Goal: Task Accomplishment & Management: Use online tool/utility

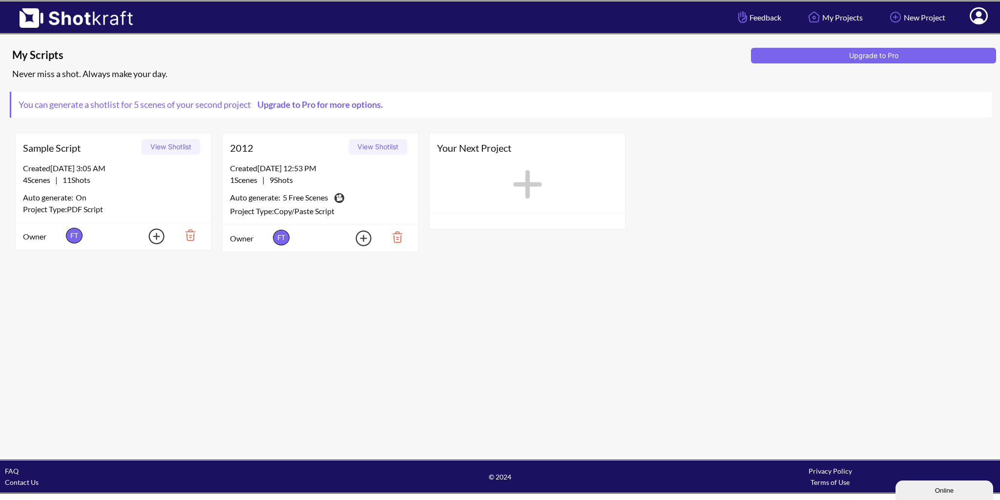
click at [398, 236] on img at bounding box center [394, 237] width 34 height 17
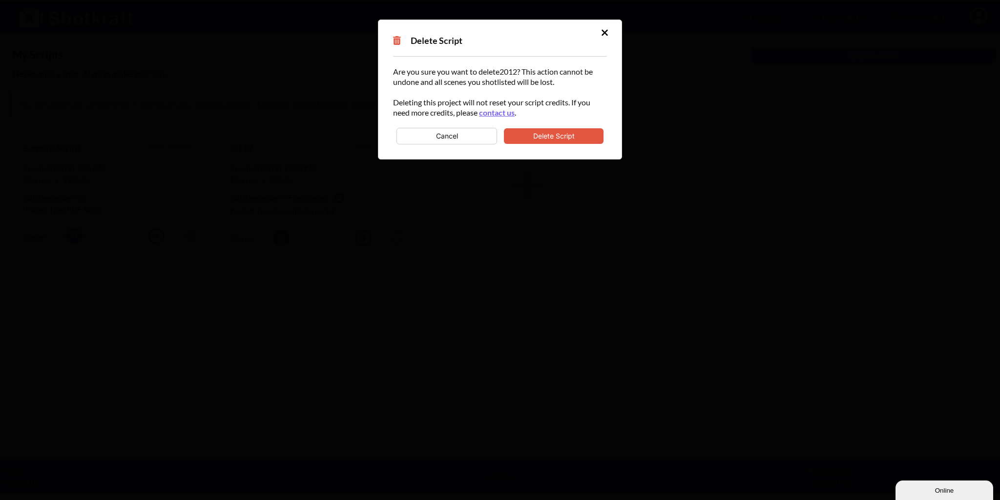
click at [547, 138] on button "Delete Script" at bounding box center [554, 136] width 100 height 16
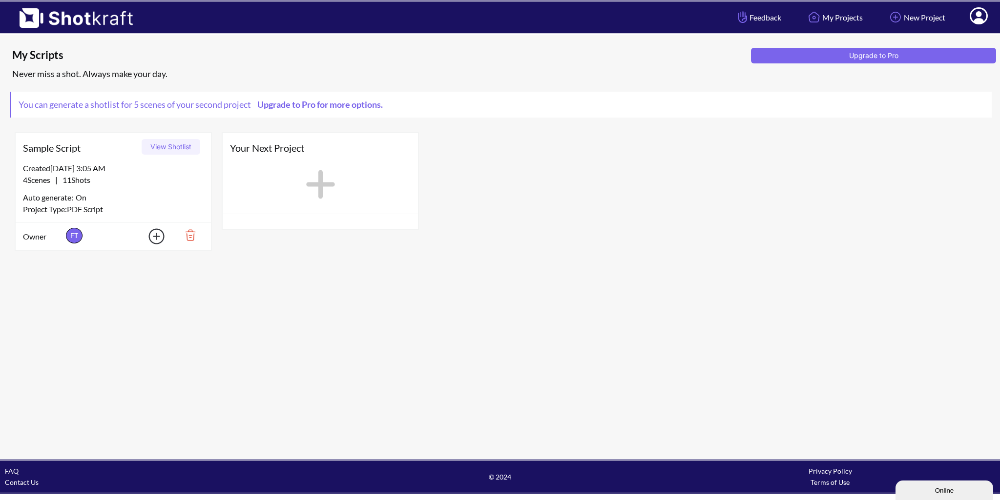
click at [176, 187] on div "Created 8/26/25 at 3:05 AM 4 Scenes | 11 Shots Auto generate: On Project Type: …" at bounding box center [113, 193] width 195 height 60
click at [98, 182] on div "4 Scenes | 11 Shots" at bounding box center [113, 180] width 181 height 12
click at [149, 148] on button "View Shotlist" at bounding box center [171, 147] width 59 height 16
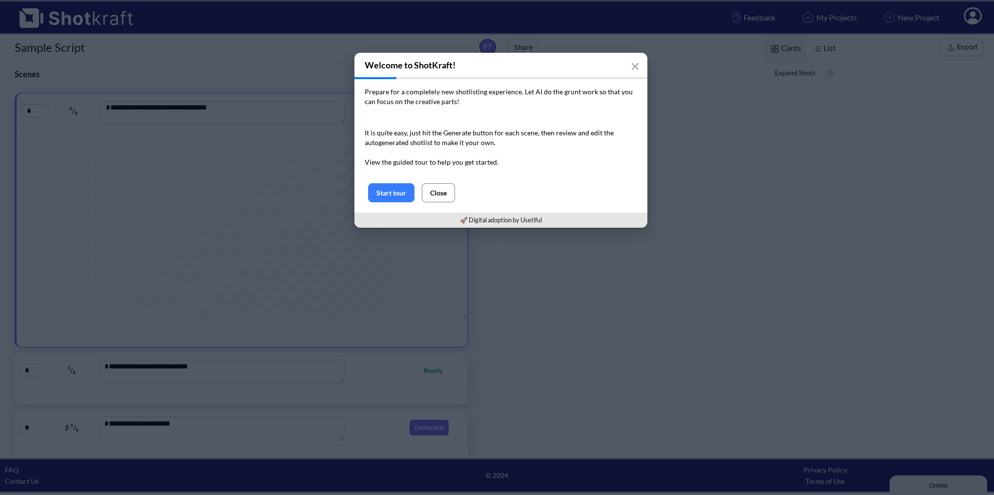
click at [440, 195] on button "Close" at bounding box center [438, 192] width 33 height 19
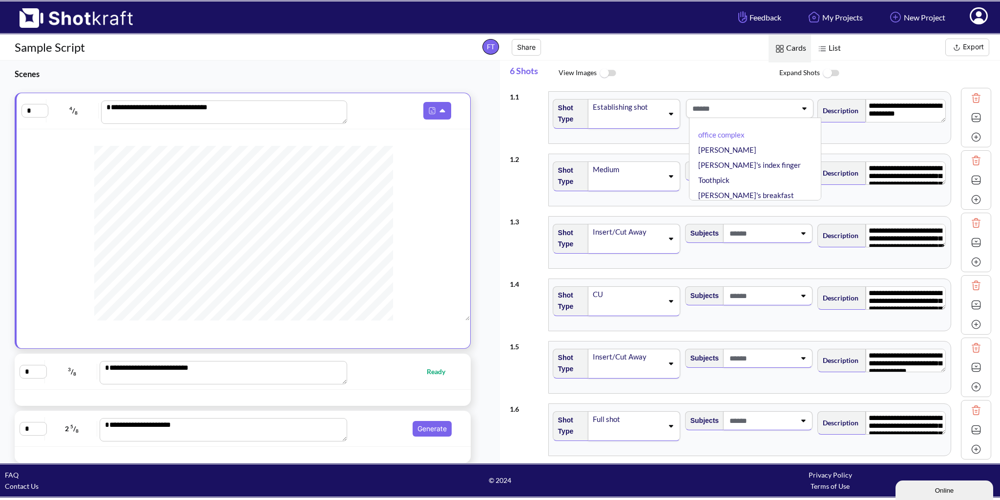
click at [747, 114] on span at bounding box center [743, 109] width 106 height 16
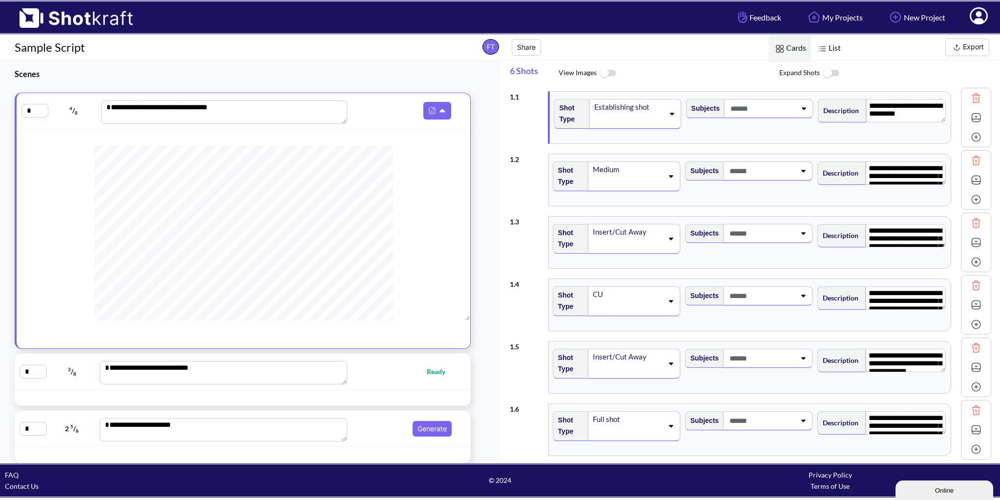
click at [748, 114] on span at bounding box center [762, 109] width 68 height 16
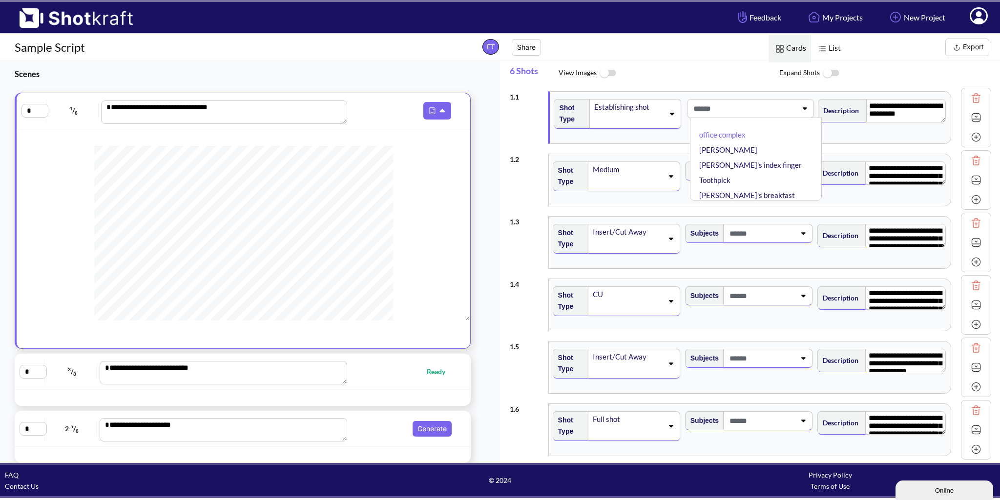
drag, startPoint x: 748, startPoint y: 114, endPoint x: 745, endPoint y: 108, distance: 6.3
click at [745, 108] on span at bounding box center [744, 109] width 106 height 16
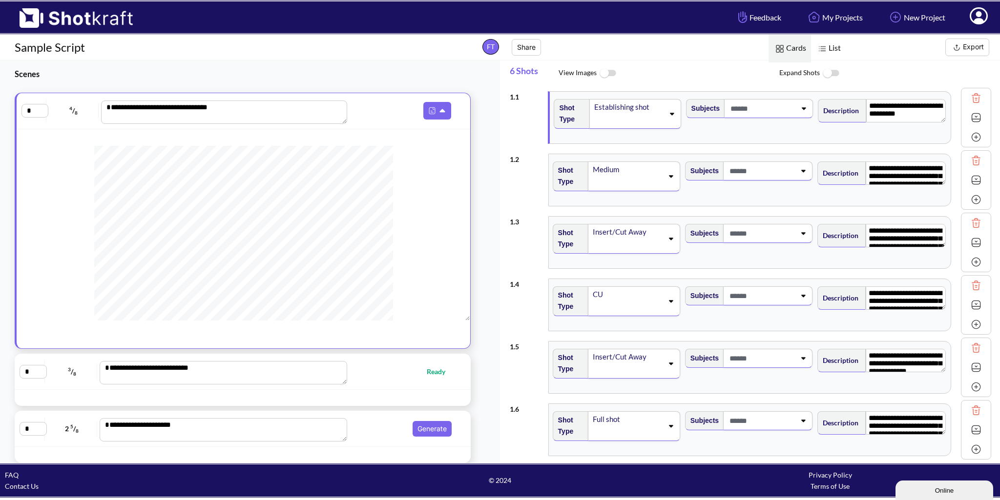
click at [593, 121] on span at bounding box center [628, 121] width 71 height 14
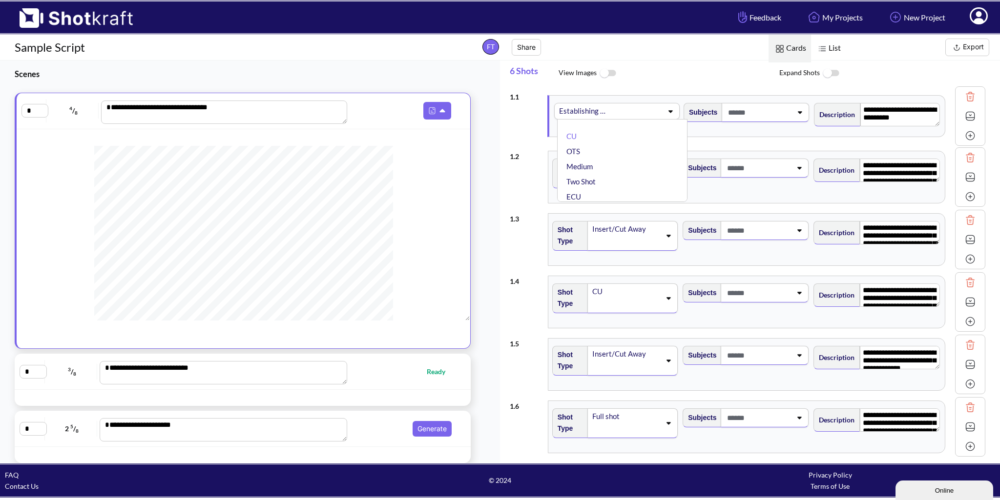
click at [660, 84] on div "6 Shots View Images Expand Shots" at bounding box center [755, 74] width 490 height 26
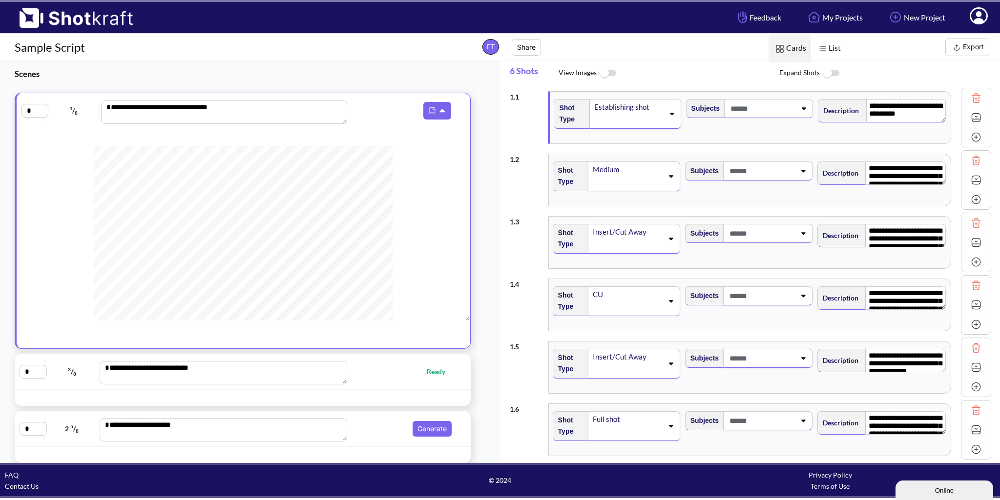
click at [907, 105] on textarea "**********" at bounding box center [906, 110] width 80 height 23
click at [765, 108] on span at bounding box center [762, 109] width 68 height 16
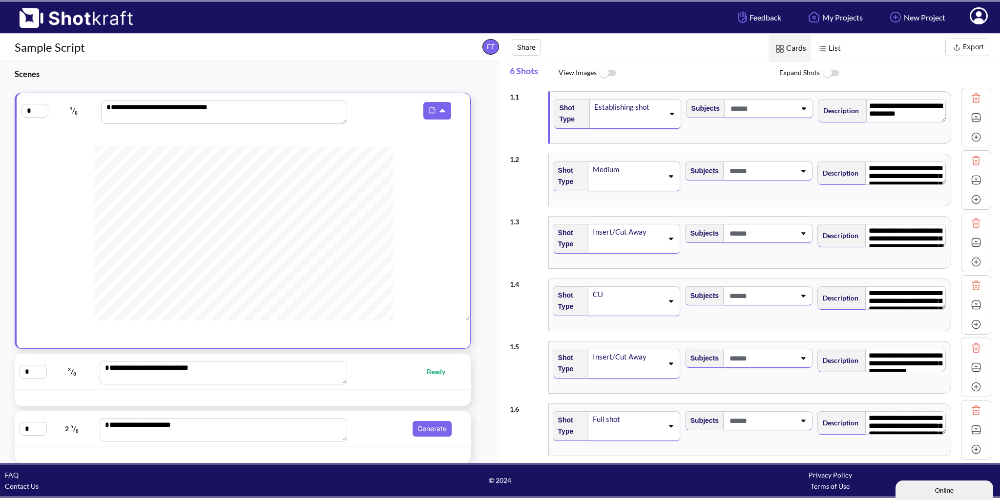
click at [816, 92] on div "**********" at bounding box center [750, 118] width 401 height 52
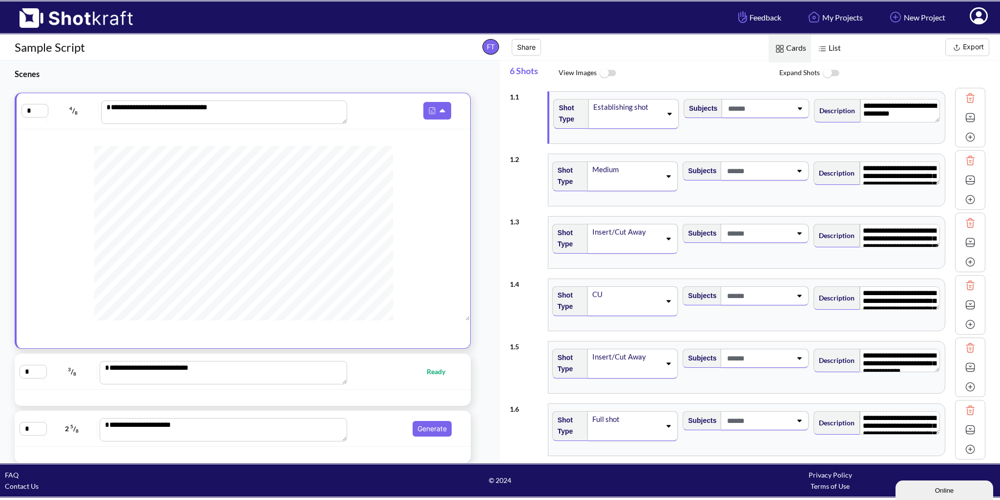
click at [664, 67] on span "View Images" at bounding box center [669, 73] width 221 height 21
click at [434, 108] on img at bounding box center [438, 110] width 13 height 13
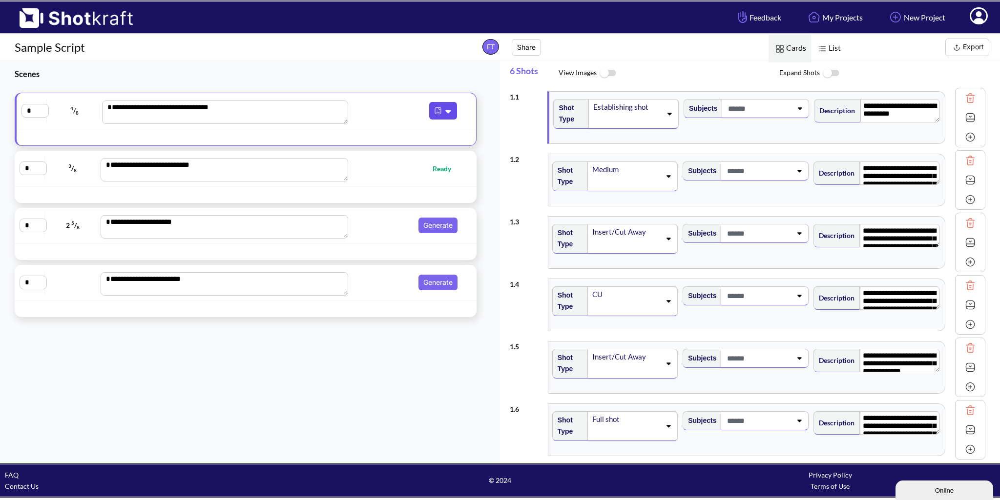
click at [438, 110] on img at bounding box center [438, 110] width 13 height 13
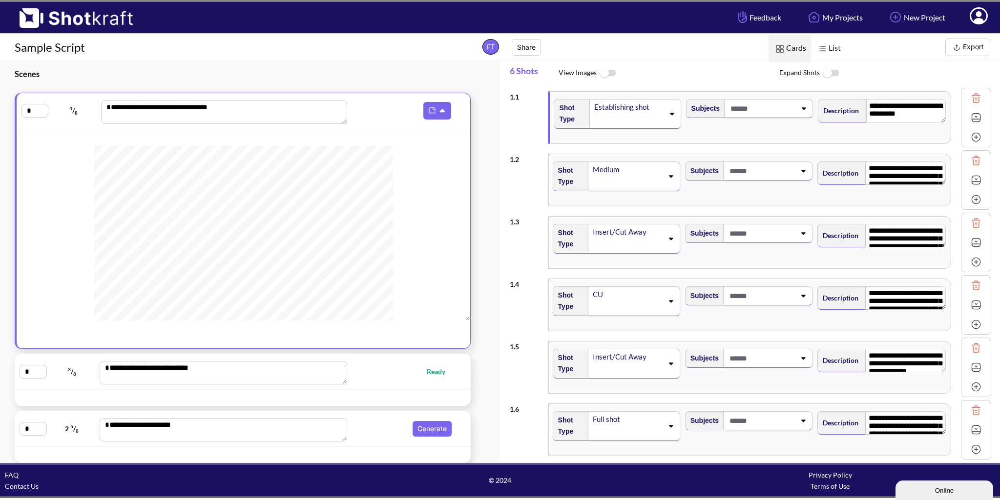
click at [974, 119] on img at bounding box center [976, 117] width 15 height 15
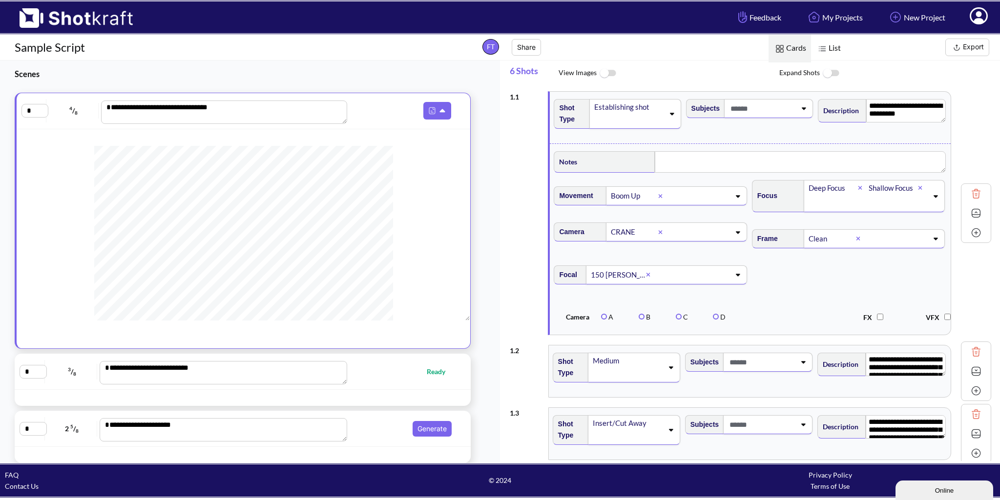
click at [972, 119] on div "**********" at bounding box center [750, 213] width 481 height 254
click at [969, 209] on img at bounding box center [976, 213] width 15 height 15
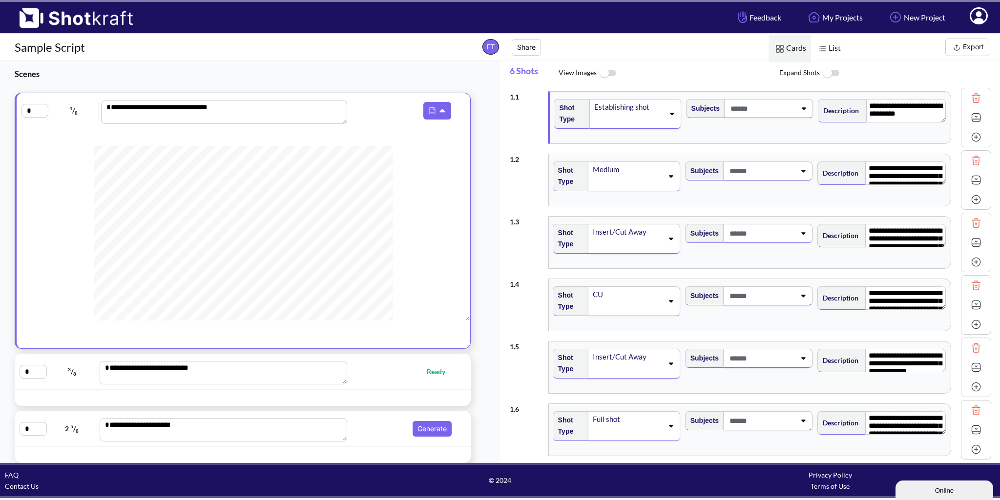
click at [969, 117] on img at bounding box center [976, 117] width 15 height 15
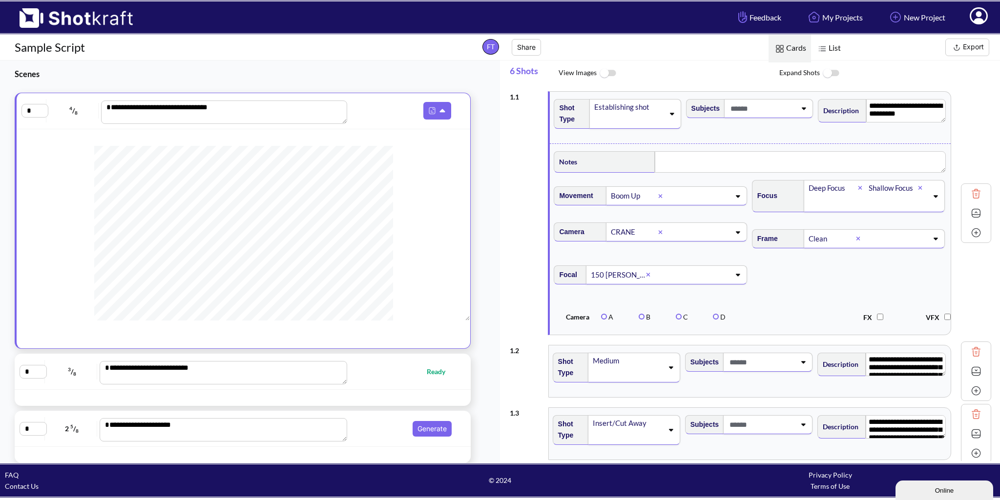
click at [969, 213] on img at bounding box center [976, 213] width 15 height 15
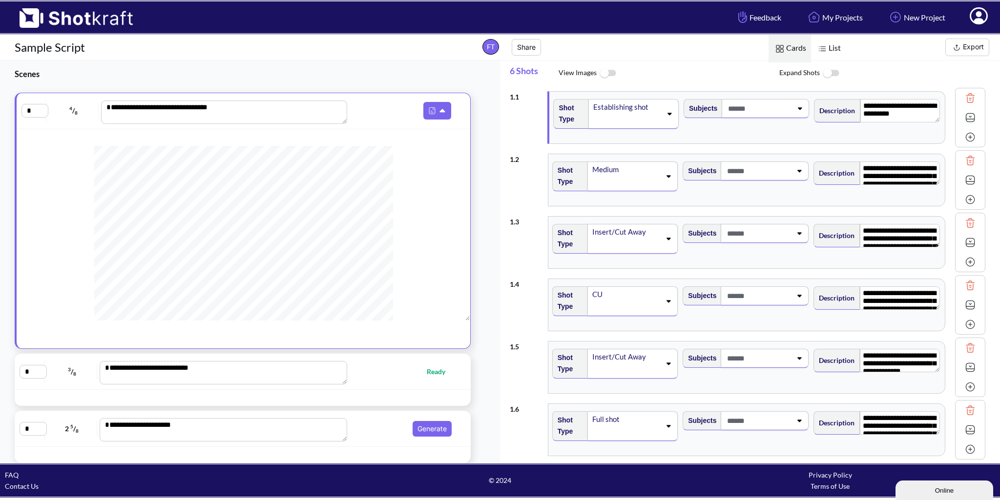
click at [829, 52] on span "List" at bounding box center [828, 49] width 35 height 28
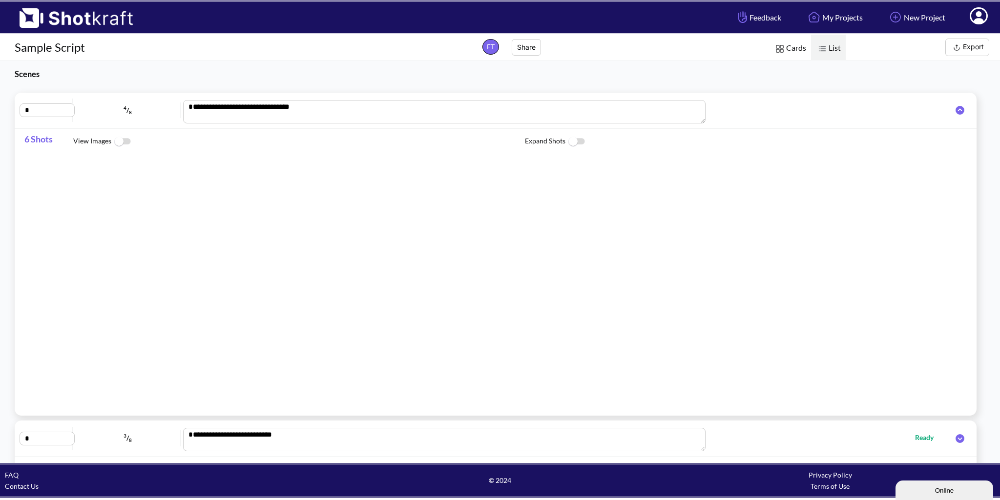
click at [121, 141] on img at bounding box center [122, 141] width 22 height 21
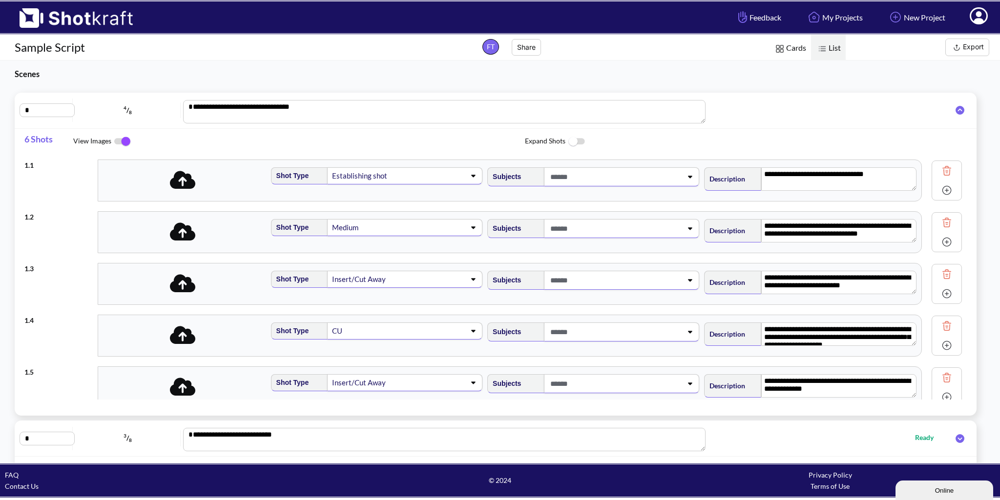
click at [122, 140] on img at bounding box center [122, 141] width 22 height 21
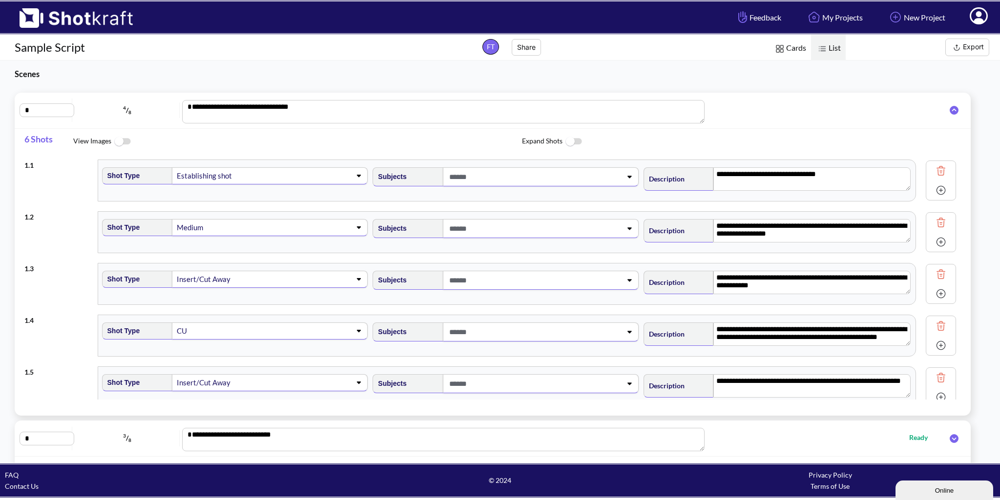
click at [958, 51] on img at bounding box center [957, 47] width 12 height 12
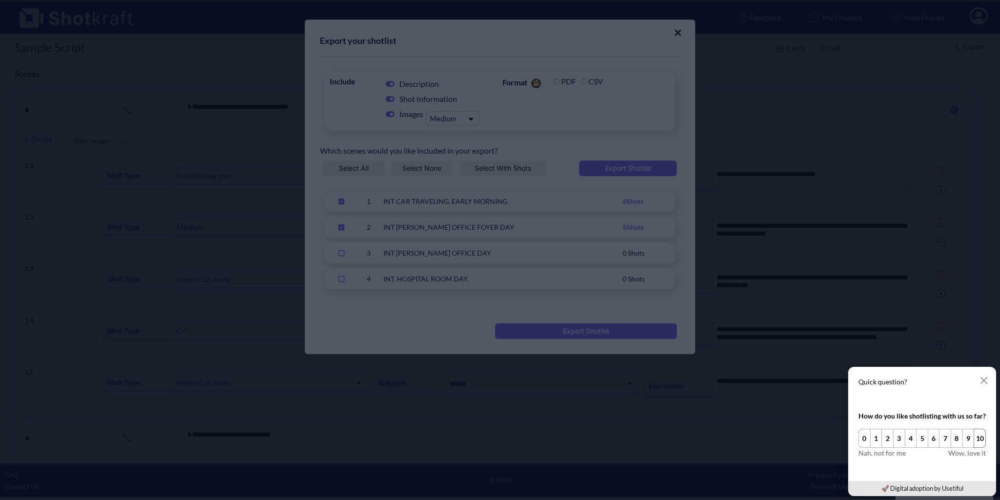
click at [981, 435] on button "10" at bounding box center [979, 438] width 12 height 19
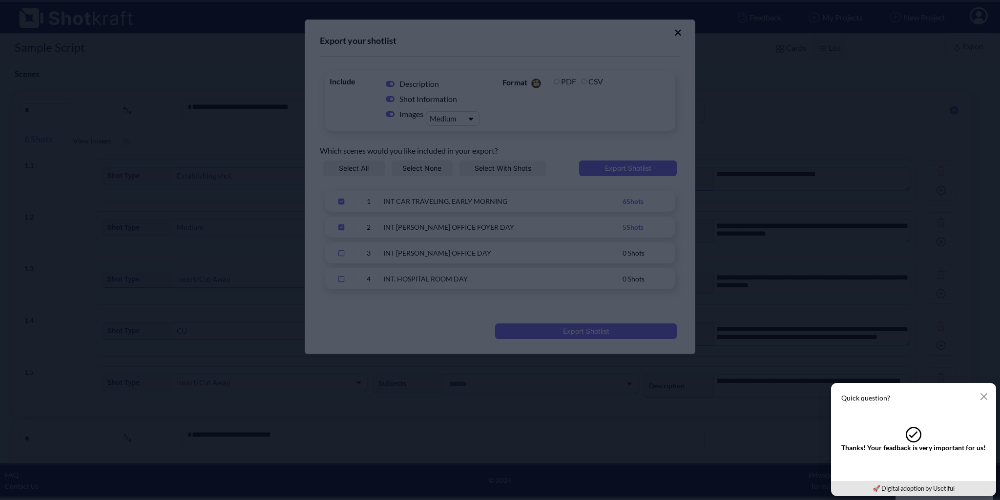
click at [984, 379] on div "Quick question? .cls-tick-1{fill:none;stroke:inherit;stroke-linecap:round;strok…" at bounding box center [913, 439] width 173 height 121
click at [987, 397] on icon "button" at bounding box center [984, 397] width 8 height 8
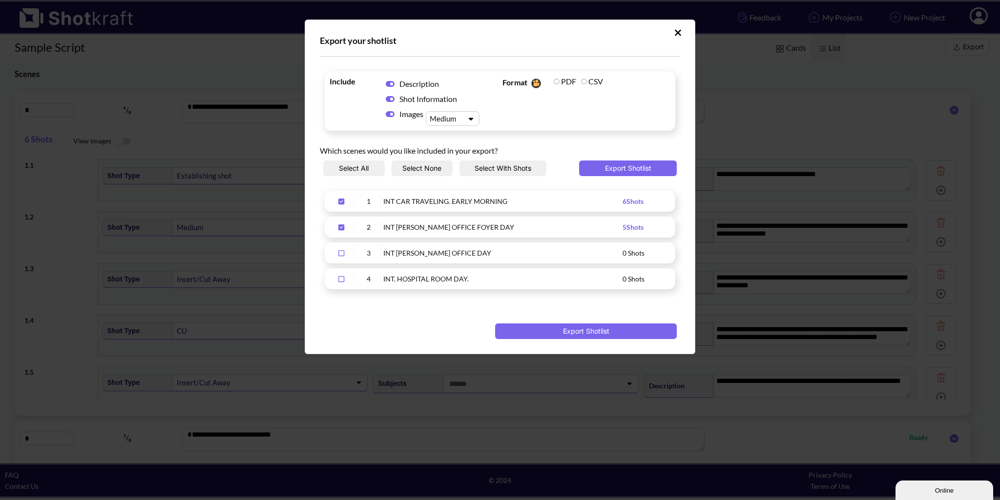
click at [341, 227] on icon "Upload Script" at bounding box center [341, 228] width 6 height 6
click at [569, 81] on label "PDF" at bounding box center [565, 81] width 22 height 9
click at [561, 81] on label "PDF" at bounding box center [565, 81] width 22 height 9
click at [555, 81] on label "PDF" at bounding box center [565, 81] width 22 height 9
click at [552, 82] on span "Format You do not have an active Pro subscription and/or credit card has expire…" at bounding box center [586, 101] width 173 height 55
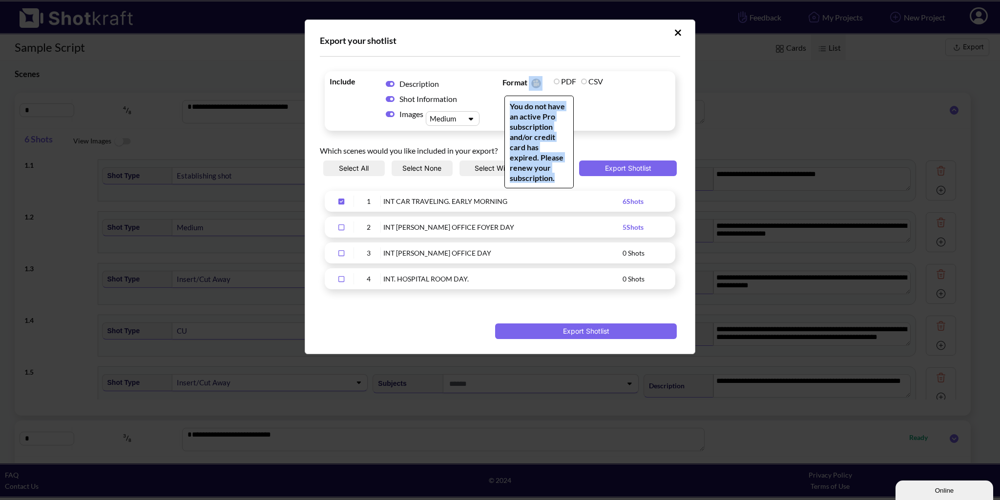
click at [552, 82] on span "PDF" at bounding box center [564, 81] width 27 height 14
click at [574, 103] on span "Format You do not have an active Pro subscription and/or credit card has expire…" at bounding box center [586, 101] width 173 height 55
click at [579, 104] on span "Format You do not have an active Pro subscription and/or credit card has expire…" at bounding box center [586, 101] width 173 height 55
click at [616, 132] on div "Include Description Shot Information Images Medium Format You do not have an ac…" at bounding box center [500, 121] width 360 height 129
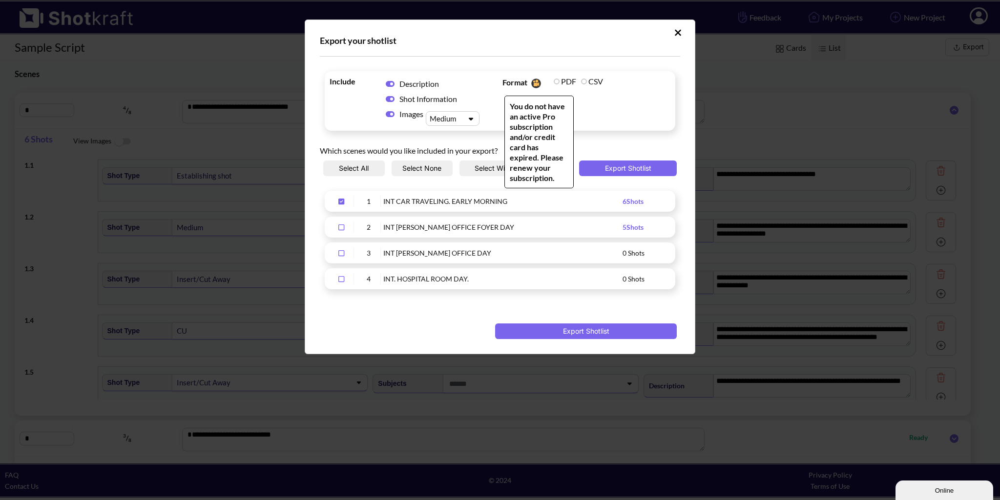
drag, startPoint x: 563, startPoint y: 86, endPoint x: 558, endPoint y: 85, distance: 5.0
click at [561, 86] on span "PDF" at bounding box center [564, 81] width 27 height 14
drag, startPoint x: 493, startPoint y: 101, endPoint x: 485, endPoint y: 100, distance: 8.4
click at [490, 101] on span "Include Description Shot Information Images Medium" at bounding box center [413, 101] width 173 height 55
click at [461, 116] on div "Upload Script" at bounding box center [444, 119] width 34 height 10
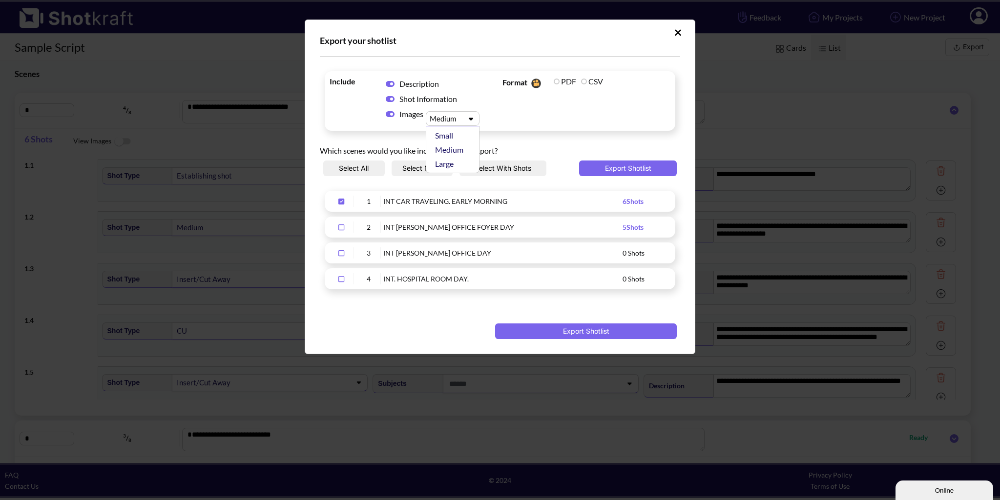
click at [461, 116] on div "Upload Script" at bounding box center [444, 119] width 34 height 10
click at [480, 95] on div "Shot Information" at bounding box center [429, 98] width 103 height 15
click at [675, 32] on icon "Upload Script" at bounding box center [677, 33] width 7 height 10
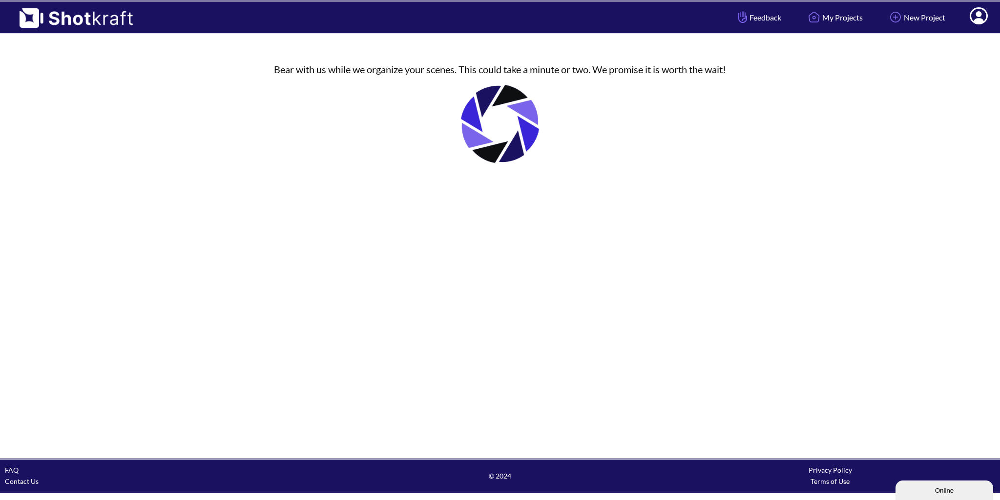
click at [105, 13] on img at bounding box center [71, 14] width 143 height 26
